Goal: Information Seeking & Learning: Learn about a topic

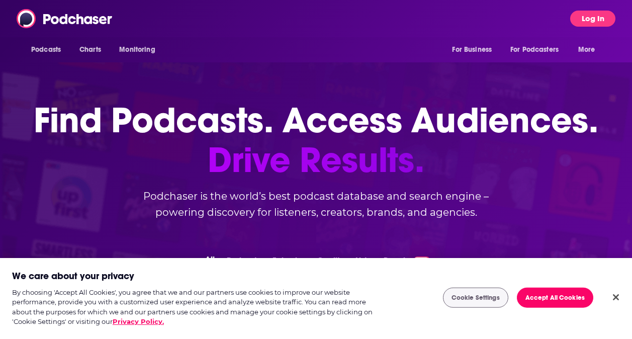
click at [598, 20] on button "Log In" at bounding box center [592, 19] width 45 height 16
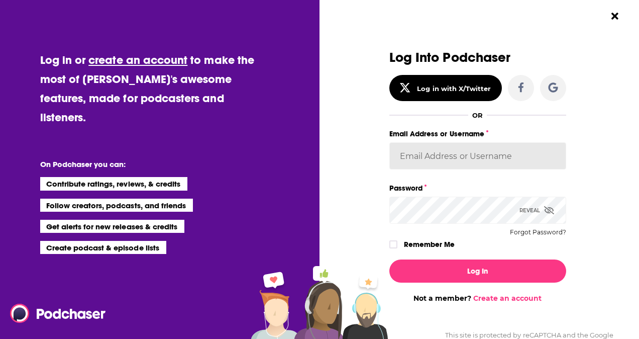
click at [452, 160] on input "Email Address or Username" at bounding box center [477, 155] width 177 height 27
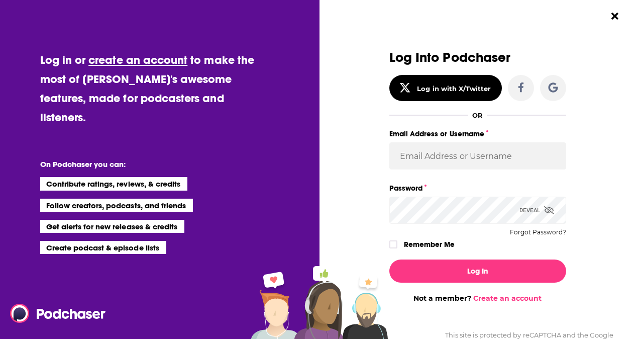
click at [343, 167] on div "Dialog" at bounding box center [301, 176] width 177 height 252
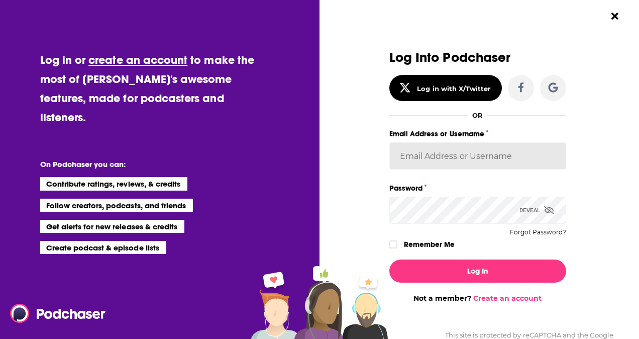
click at [421, 159] on input "Email Address or Username" at bounding box center [477, 155] width 177 height 27
paste input "[EMAIL_ADDRESS][DOMAIN_NAME]"
type input "[EMAIL_ADDRESS][DOMAIN_NAME]"
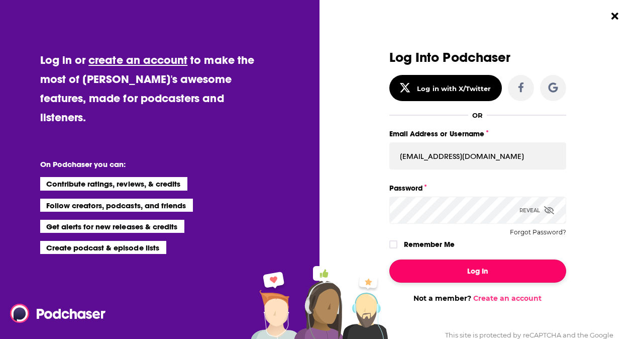
click at [458, 269] on button "Log In" at bounding box center [477, 270] width 177 height 23
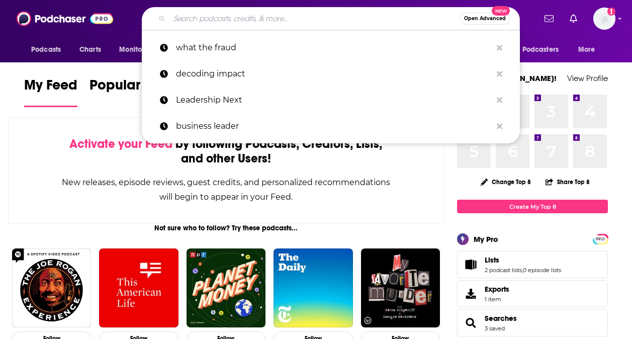
click at [315, 16] on input "Search podcasts, credits, & more..." at bounding box center [314, 19] width 290 height 16
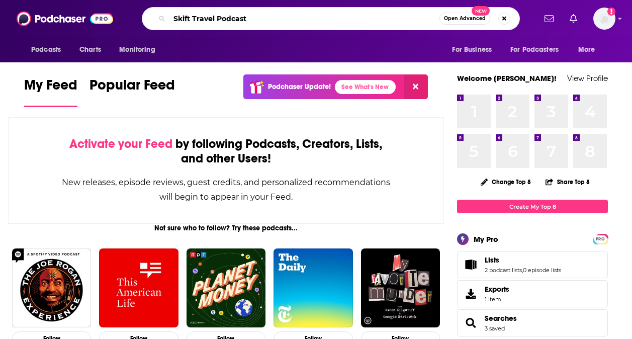
type input "Skift Travel Podcast"
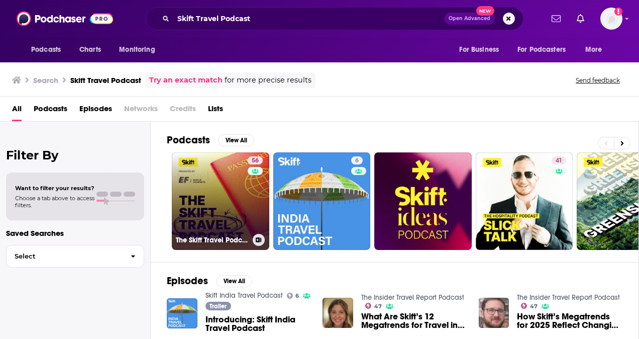
click at [210, 204] on link "56 The Skift Travel Podcast" at bounding box center [220, 200] width 97 height 97
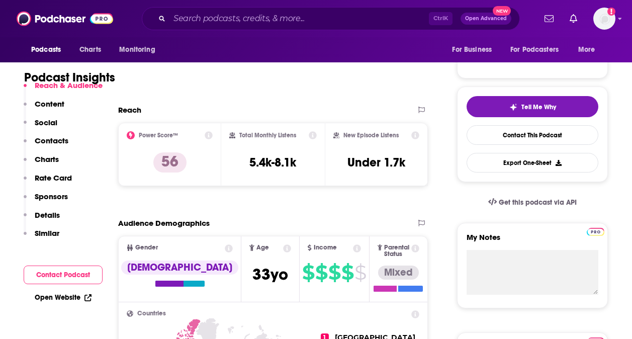
scroll to position [185, 0]
